Goal: Task Accomplishment & Management: Manage account settings

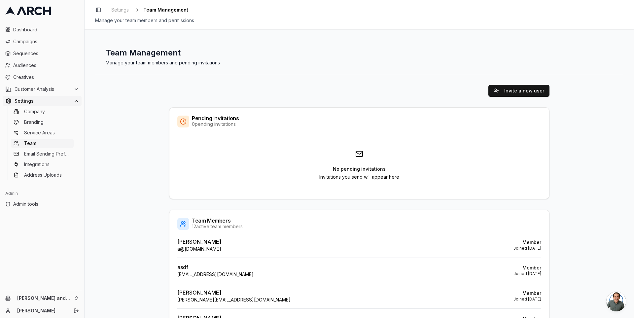
click at [32, 144] on span "Team" at bounding box center [30, 143] width 12 height 7
click at [45, 205] on span "Admin tools" at bounding box center [46, 204] width 66 height 7
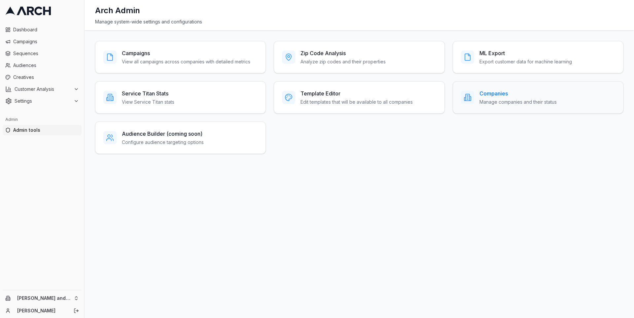
click at [509, 97] on div "Companies Manage companies and their status" at bounding box center [518, 97] width 77 height 16
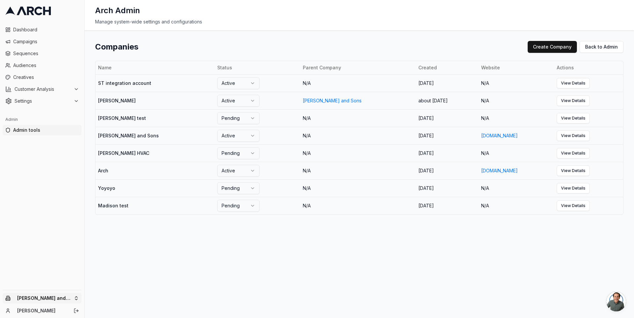
click at [75, 299] on html "Dashboard Campaigns Sequences Audiences Creatives Customer Analysis Settings Ad…" at bounding box center [317, 159] width 634 height 318
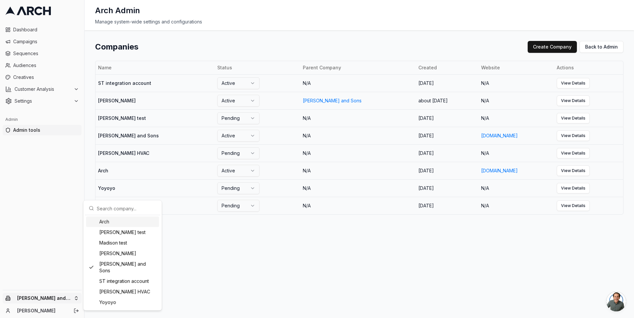
click at [68, 281] on html "Dashboard Campaigns Sequences Audiences Creatives Customer Analysis Settings Ad…" at bounding box center [317, 159] width 634 height 318
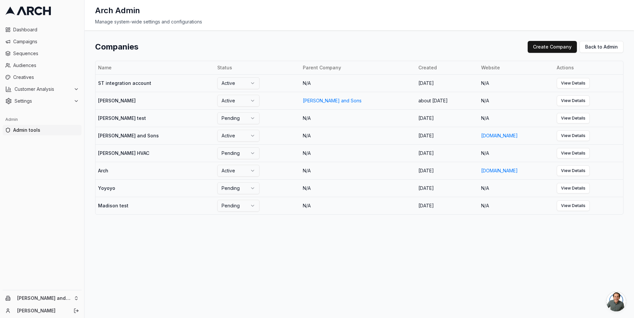
click at [148, 262] on div "Companies Create Company Back to Admin Name Status Parent Company Created Websi…" at bounding box center [360, 174] width 550 height 288
click at [75, 310] on icon "Log out" at bounding box center [76, 310] width 5 height 5
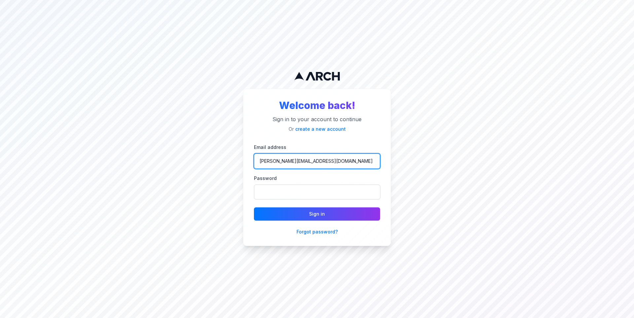
click at [317, 157] on input "[PERSON_NAME][EMAIL_ADDRESS][DOMAIN_NAME]" at bounding box center [317, 161] width 126 height 15
type input "[PERSON_NAME][EMAIL_ADDRESS][DOMAIN_NAME]"
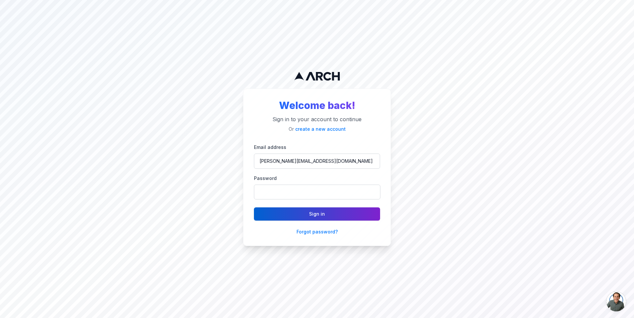
click at [300, 212] on button "Sign in" at bounding box center [317, 213] width 126 height 13
